Goal: Transaction & Acquisition: Purchase product/service

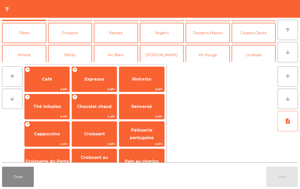
scroll to position [20, 0]
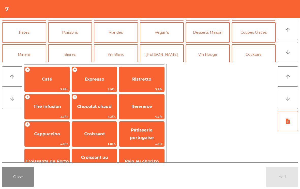
click at [70, 36] on button "Poissons" at bounding box center [70, 32] width 44 height 20
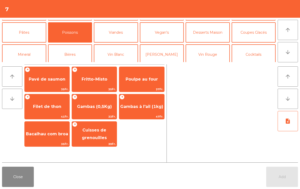
click at [144, 76] on span "Poulpe au four" at bounding box center [141, 80] width 45 height 14
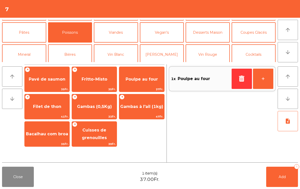
click at [161, 78] on span "Poulpe au four" at bounding box center [141, 80] width 45 height 14
click at [285, 176] on span "Add" at bounding box center [281, 177] width 7 height 5
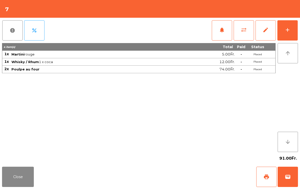
click at [14, 187] on button "Close" at bounding box center [18, 177] width 32 height 20
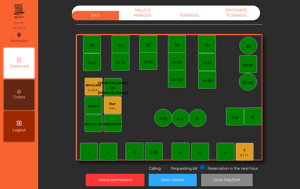
click at [115, 108] on div "9 Fr." at bounding box center [112, 108] width 7 height 5
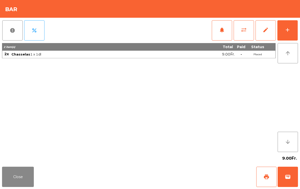
click at [271, 178] on button "print" at bounding box center [266, 177] width 20 height 20
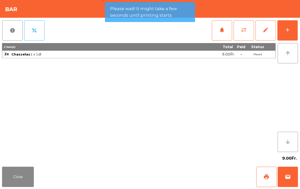
click at [284, 178] on span "wallet" at bounding box center [287, 177] width 6 height 6
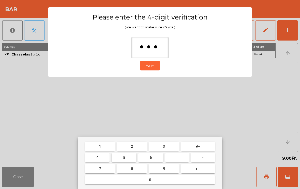
type input "****"
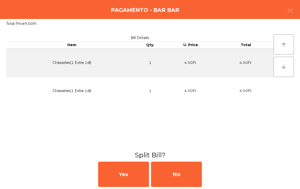
click at [191, 168] on div "No" at bounding box center [176, 174] width 51 height 25
click at [191, 168] on div "MB" at bounding box center [176, 174] width 51 height 25
click at [188, 172] on div "No" at bounding box center [176, 174] width 51 height 25
click at [188, 171] on div "No" at bounding box center [176, 174] width 51 height 25
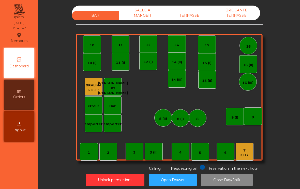
click at [246, 158] on div "7 91 Fr." at bounding box center [244, 152] width 18 height 18
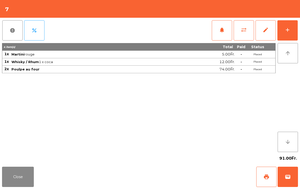
click at [279, 27] on button "add" at bounding box center [287, 30] width 20 height 20
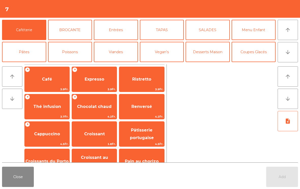
click at [293, 48] on button "arrow_downward" at bounding box center [287, 52] width 20 height 20
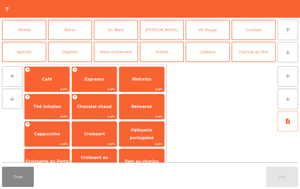
scroll to position [44, 0]
click at [207, 30] on button "Vin Rouge" at bounding box center [207, 30] width 44 height 20
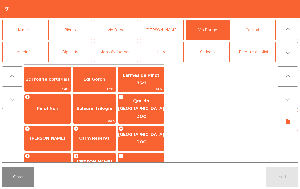
click at [56, 82] on span "1dl rouge portugais" at bounding box center [48, 79] width 44 height 5
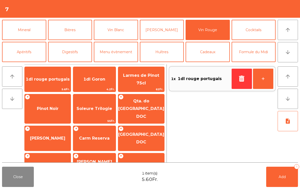
click at [56, 82] on span "1dl rouge portugais" at bounding box center [48, 79] width 44 height 5
click at [296, 181] on button "Add 2" at bounding box center [282, 177] width 32 height 20
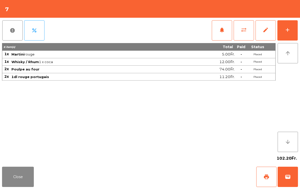
click at [11, 187] on button "Close" at bounding box center [18, 177] width 32 height 20
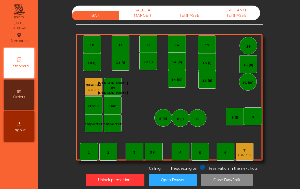
click at [146, 49] on div "12" at bounding box center [148, 44] width 18 height 18
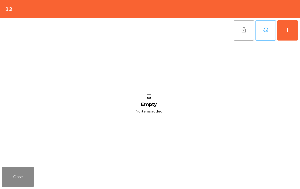
click at [283, 33] on button "add" at bounding box center [287, 30] width 20 height 20
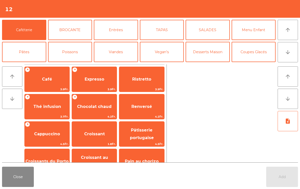
scroll to position [34, 0]
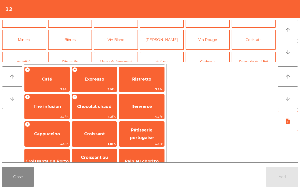
click at [23, 40] on button "Mineral" at bounding box center [24, 40] width 44 height 20
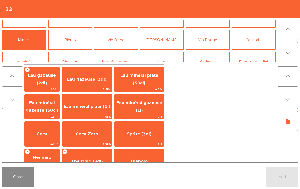
click at [152, 79] on span "Eau minéral plate (50cl)" at bounding box center [139, 80] width 50 height 22
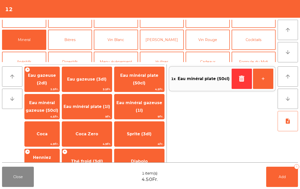
click at [30, 111] on span "Eau minéral gazeuse (50cl)" at bounding box center [42, 107] width 35 height 22
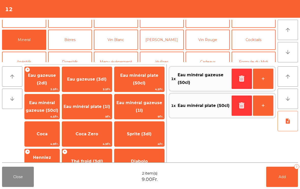
click at [286, 179] on button "Add 2" at bounding box center [282, 177] width 32 height 20
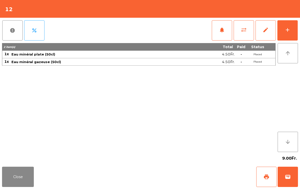
click at [28, 174] on button "Close" at bounding box center [18, 177] width 32 height 20
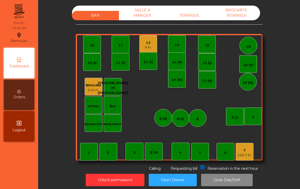
click at [149, 47] on div "9 Fr." at bounding box center [147, 47] width 7 height 5
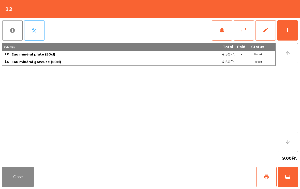
click at [290, 34] on button "add" at bounding box center [287, 30] width 20 height 20
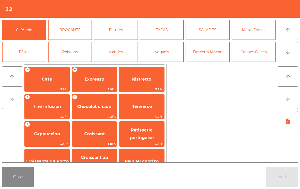
scroll to position [3, 0]
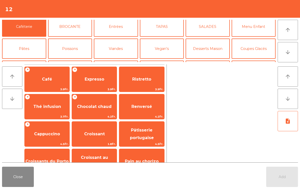
click at [83, 45] on button "Poissons" at bounding box center [70, 49] width 44 height 20
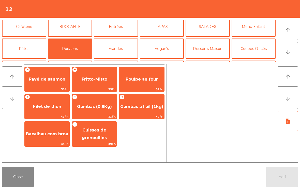
click at [91, 113] on span "Gambas (0,5Kg)" at bounding box center [94, 107] width 45 height 14
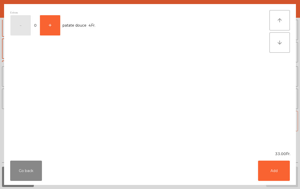
click at [274, 168] on button "Add" at bounding box center [274, 171] width 32 height 20
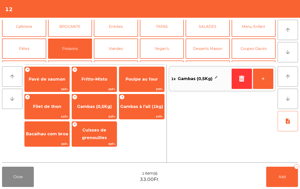
click at [114, 51] on button "Viandes" at bounding box center [116, 49] width 44 height 20
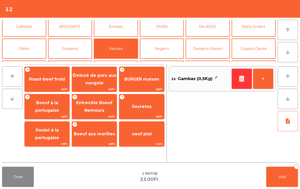
click at [138, 81] on span "BURGER maison" at bounding box center [141, 79] width 35 height 5
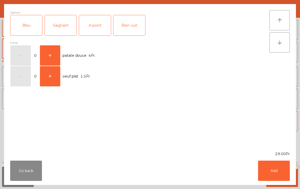
click at [277, 179] on button "Add" at bounding box center [274, 171] width 32 height 20
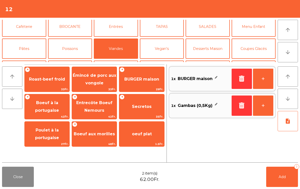
click at [241, 79] on icon "button" at bounding box center [242, 79] width 8 height 6
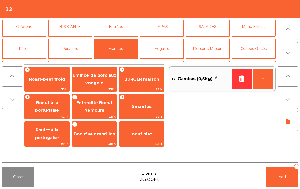
click at [145, 80] on span "BURGER maison" at bounding box center [141, 79] width 35 height 5
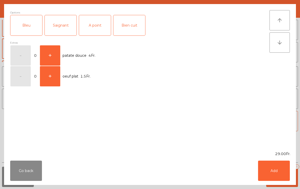
click at [59, 30] on div "Saignant" at bounding box center [61, 25] width 32 height 20
click at [276, 171] on button "Add" at bounding box center [274, 171] width 32 height 20
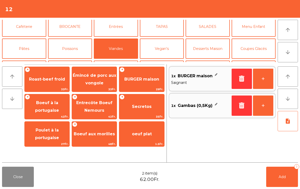
click at [123, 61] on button "Vin Blanc" at bounding box center [116, 71] width 44 height 20
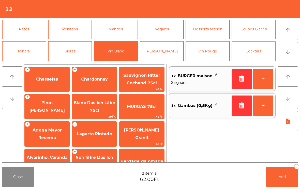
click at [48, 105] on span "Pinot [PERSON_NAME]" at bounding box center [46, 107] width 35 height 12
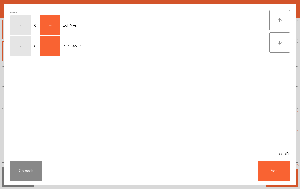
click at [49, 23] on button "+" at bounding box center [50, 25] width 20 height 20
click at [279, 169] on button "Add" at bounding box center [274, 171] width 32 height 20
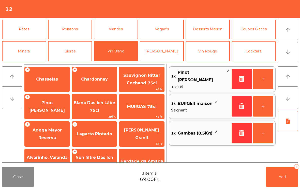
click at [275, 185] on button "Add 3" at bounding box center [282, 177] width 32 height 20
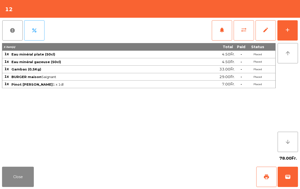
click at [13, 187] on button "Close" at bounding box center [18, 177] width 32 height 20
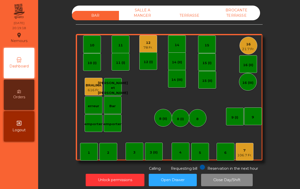
click at [252, 47] on div "21.7 Fr." at bounding box center [248, 49] width 12 height 5
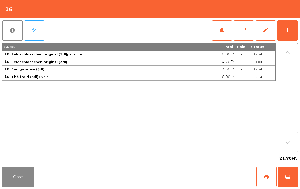
click at [288, 18] on div "notifications sync_alt edit add" at bounding box center [254, 30] width 86 height 25
click at [291, 28] on button "add" at bounding box center [287, 30] width 20 height 20
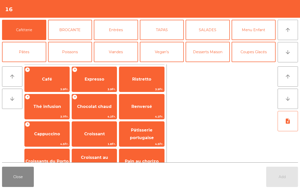
click at [285, 54] on icon "arrow_downward" at bounding box center [287, 52] width 6 height 6
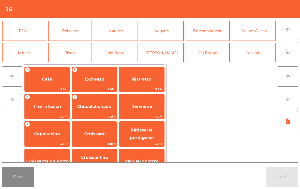
scroll to position [17, 0]
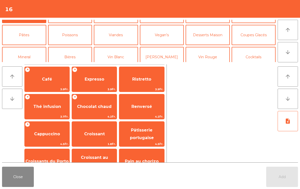
click at [124, 36] on button "Viandes" at bounding box center [116, 35] width 44 height 20
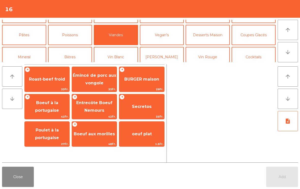
click at [147, 84] on span "BURGER maison" at bounding box center [141, 80] width 45 height 14
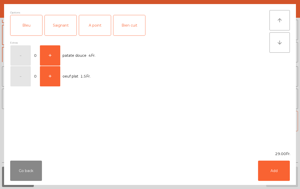
click at [98, 27] on div "A point" at bounding box center [95, 25] width 32 height 20
click at [270, 169] on button "Add" at bounding box center [274, 171] width 32 height 20
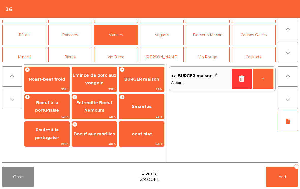
click at [265, 78] on button "+" at bounding box center [263, 79] width 20 height 20
click at [137, 81] on span "BURGER maison" at bounding box center [141, 79] width 35 height 5
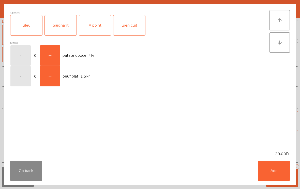
click at [69, 27] on div "Saignant" at bounding box center [61, 25] width 32 height 20
click at [280, 173] on button "Add" at bounding box center [274, 171] width 32 height 20
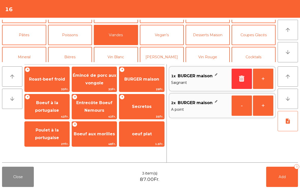
click at [26, 27] on button "Pâtes" at bounding box center [24, 35] width 44 height 20
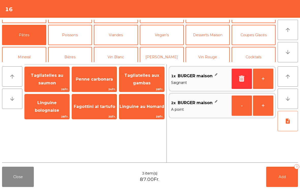
click at [47, 81] on span "Tagliatelles au saumon" at bounding box center [47, 79] width 33 height 12
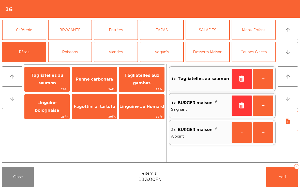
scroll to position [0, 0]
click at [119, 32] on button "Entrées" at bounding box center [116, 30] width 44 height 20
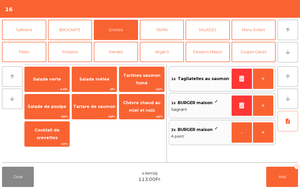
click at [51, 79] on span "Salade verte" at bounding box center [47, 79] width 28 height 5
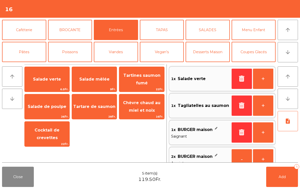
click at [286, 126] on button "note_add" at bounding box center [287, 121] width 20 height 20
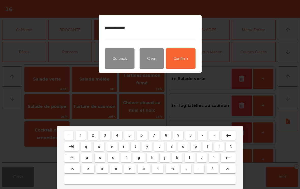
type textarea "**********"
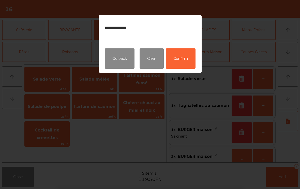
click at [191, 59] on button "Confirm" at bounding box center [181, 59] width 30 height 20
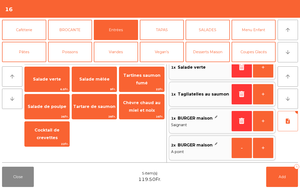
scroll to position [11, 0]
click at [281, 183] on button "Add 5" at bounding box center [282, 177] width 32 height 20
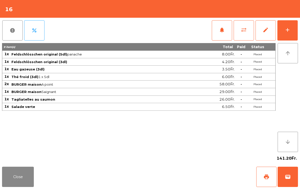
click at [19, 186] on button "Close" at bounding box center [18, 177] width 32 height 20
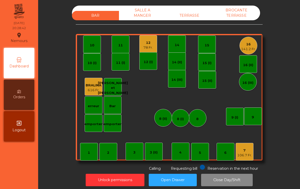
click at [243, 153] on div "7" at bounding box center [244, 150] width 15 height 5
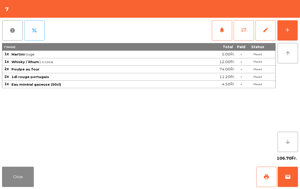
click at [287, 30] on div "add" at bounding box center [287, 30] width 6 height 6
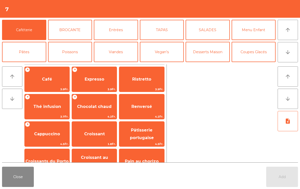
click at [255, 53] on button "Coupes Glacés" at bounding box center [253, 52] width 44 height 20
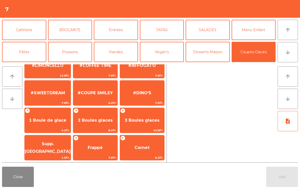
scroll to position [96, 0]
click at [101, 127] on span "2 Boules glaces" at bounding box center [95, 121] width 44 height 14
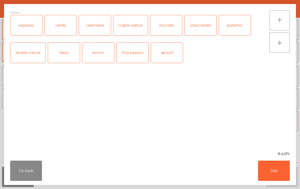
click at [278, 175] on button "Add" at bounding box center [274, 171] width 32 height 20
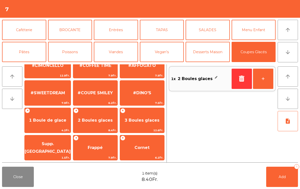
click at [277, 178] on button "Add 1" at bounding box center [282, 177] width 32 height 20
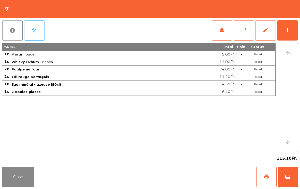
click at [26, 181] on button "Close" at bounding box center [18, 177] width 32 height 20
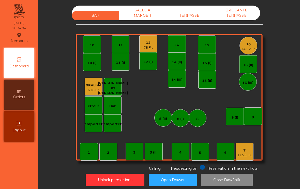
click at [139, 149] on div "3" at bounding box center [134, 152] width 18 height 18
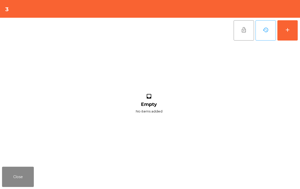
click at [295, 43] on div "inbox Empty No items added" at bounding box center [149, 104] width 294 height 122
click at [292, 29] on button "add" at bounding box center [287, 30] width 20 height 20
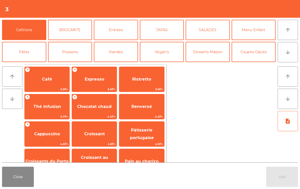
click at [280, 47] on button "arrow_downward" at bounding box center [287, 52] width 20 height 20
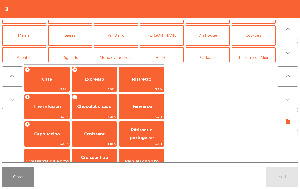
scroll to position [44, 0]
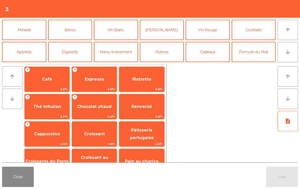
click at [22, 33] on button "Mineral" at bounding box center [24, 30] width 44 height 20
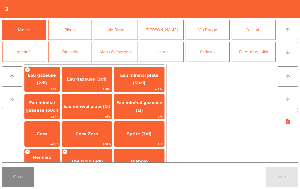
click at [79, 30] on button "Bières" at bounding box center [70, 30] width 44 height 20
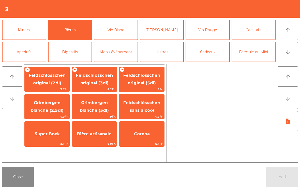
click at [100, 86] on span "Feldschlösschen original (3dl)" at bounding box center [94, 80] width 45 height 22
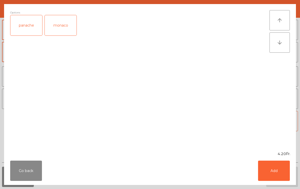
click at [277, 171] on button "Add" at bounding box center [274, 171] width 32 height 20
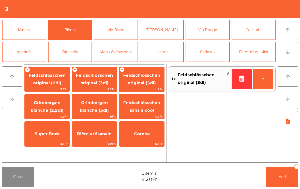
click at [277, 171] on button "Add 1" at bounding box center [282, 177] width 32 height 20
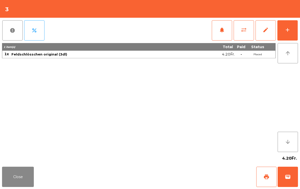
click at [30, 182] on button "Close" at bounding box center [18, 177] width 32 height 20
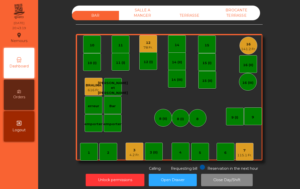
click at [255, 44] on div "16" at bounding box center [248, 44] width 15 height 5
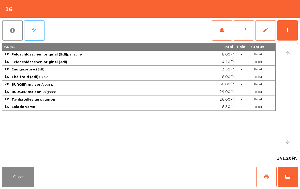
click at [23, 177] on button "Close" at bounding box center [18, 177] width 32 height 20
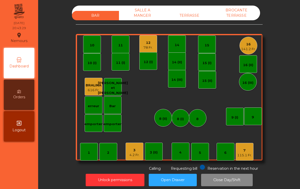
click at [152, 44] on div "12" at bounding box center [147, 42] width 9 height 5
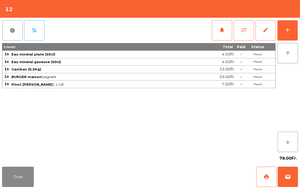
click at [23, 179] on button "Close" at bounding box center [18, 177] width 32 height 20
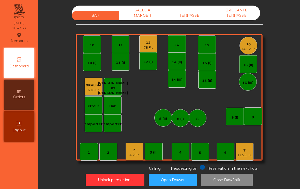
click at [145, 51] on div "12 78 Fr." at bounding box center [148, 44] width 18 height 18
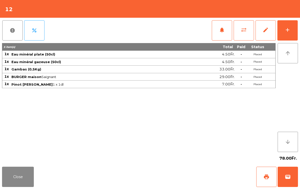
click at [26, 169] on button "Close" at bounding box center [18, 177] width 32 height 20
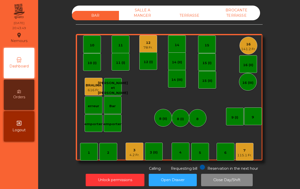
scroll to position [0, 0]
click at [131, 154] on div "4.2 Fr." at bounding box center [134, 155] width 10 height 5
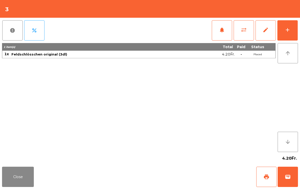
click at [292, 32] on button "add" at bounding box center [287, 30] width 20 height 20
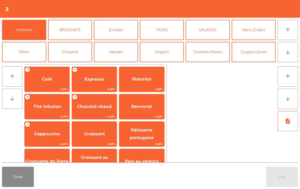
scroll to position [3, 0]
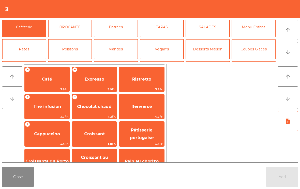
click at [65, 53] on button "Poissons" at bounding box center [70, 49] width 44 height 20
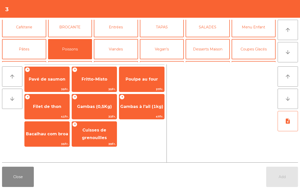
click at [142, 80] on span "Poulpe au four" at bounding box center [141, 79] width 32 height 5
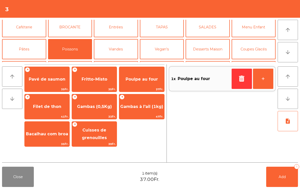
click at [119, 46] on button "Viandes" at bounding box center [116, 49] width 44 height 20
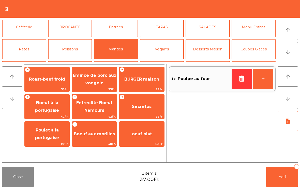
click at [135, 77] on span "BURGER maison" at bounding box center [141, 79] width 35 height 5
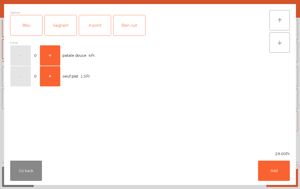
click at [57, 27] on div "Saignant" at bounding box center [61, 25] width 32 height 20
click at [272, 167] on button "Add" at bounding box center [274, 171] width 32 height 20
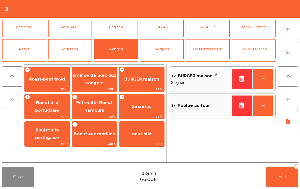
click at [281, 179] on span "Add" at bounding box center [281, 177] width 7 height 5
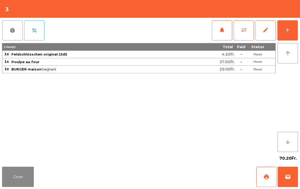
click at [25, 183] on button "Close" at bounding box center [18, 177] width 32 height 20
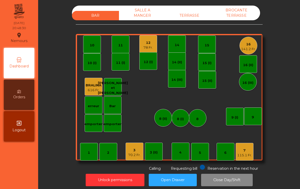
click at [151, 45] on div "78 Fr." at bounding box center [147, 47] width 9 height 5
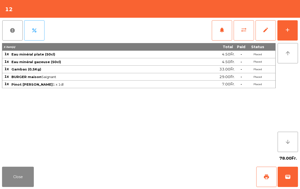
click at [290, 27] on div "add" at bounding box center [287, 30] width 6 height 6
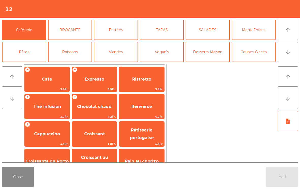
click at [102, 85] on span "Expresso" at bounding box center [94, 80] width 45 height 14
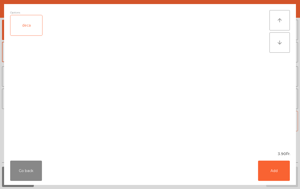
click at [282, 173] on button "Add" at bounding box center [274, 171] width 32 height 20
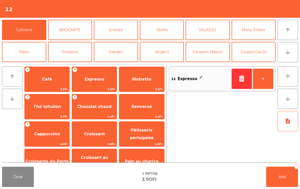
click at [290, 181] on button "Add 1" at bounding box center [282, 177] width 32 height 20
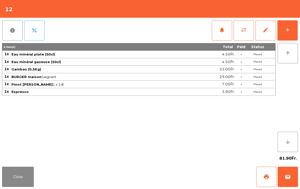
click at [8, 180] on button "Close" at bounding box center [18, 177] width 32 height 20
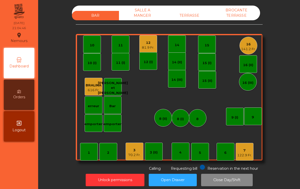
click at [246, 49] on div "141.2 Fr." at bounding box center [248, 49] width 15 height 5
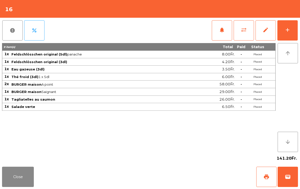
click at [296, 24] on button "add" at bounding box center [287, 30] width 20 height 20
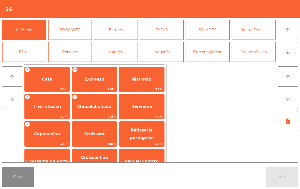
click at [100, 84] on span "Expresso" at bounding box center [94, 80] width 45 height 14
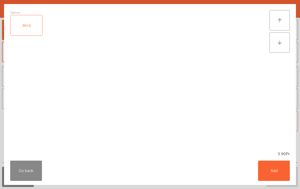
click at [279, 174] on button "Add" at bounding box center [274, 171] width 32 height 20
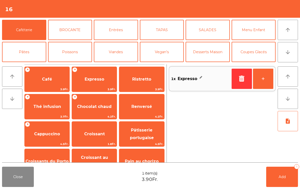
click at [269, 77] on button "+" at bounding box center [263, 79] width 20 height 20
click at [282, 179] on span "Add" at bounding box center [281, 177] width 7 height 5
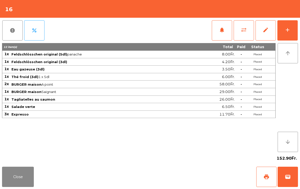
click at [27, 182] on button "Close" at bounding box center [18, 177] width 32 height 20
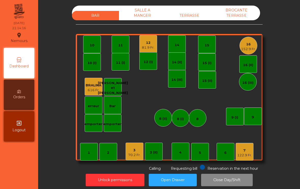
click at [152, 48] on div "81.9 Fr." at bounding box center [148, 47] width 12 height 5
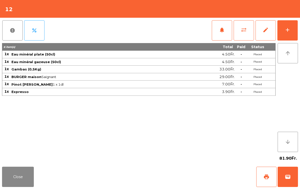
click at [266, 176] on span "print" at bounding box center [266, 177] width 6 height 6
click at [296, 172] on button "wallet" at bounding box center [287, 177] width 20 height 20
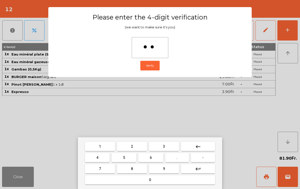
type input "***"
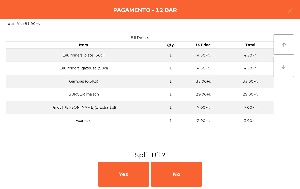
click at [192, 163] on div "No" at bounding box center [176, 174] width 51 height 25
click at [191, 179] on div "MB" at bounding box center [176, 174] width 51 height 25
